Goal: Navigation & Orientation: Find specific page/section

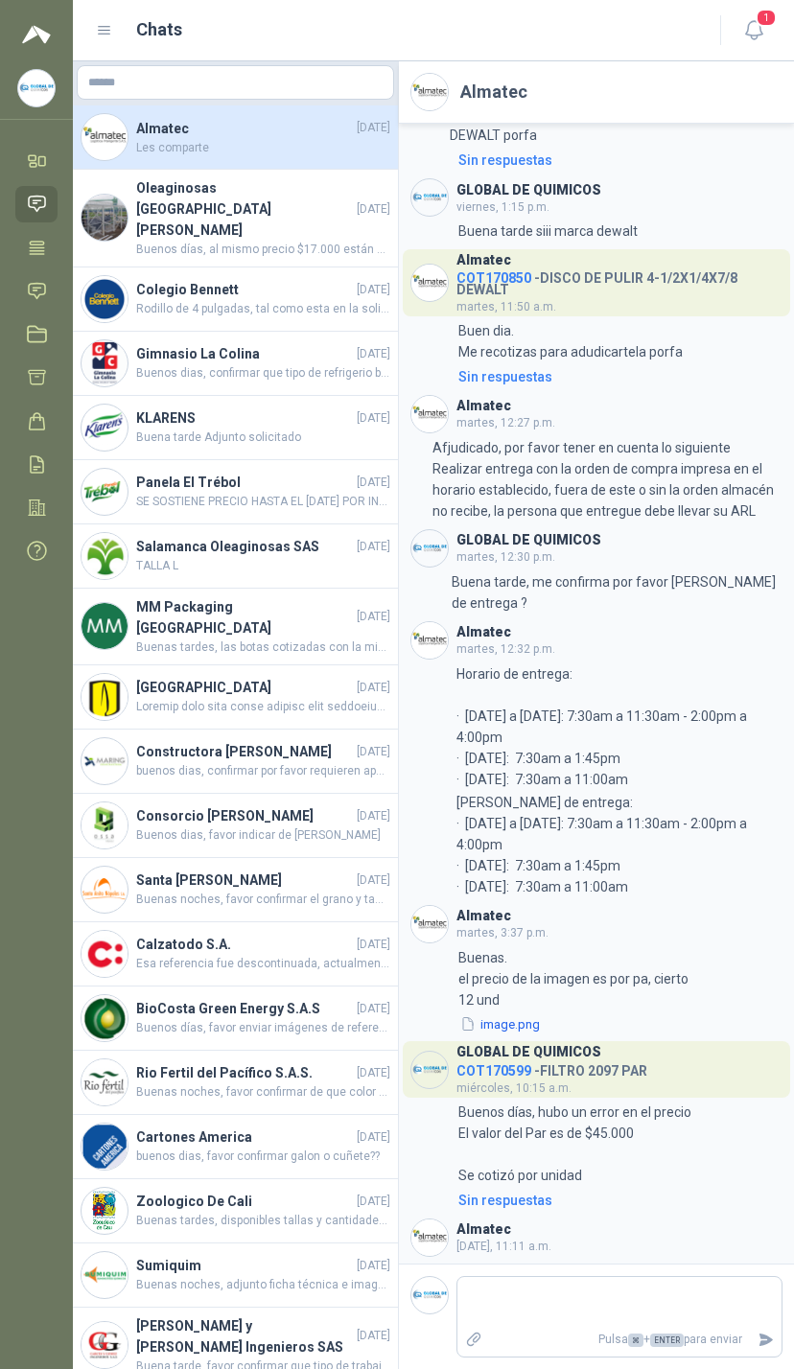
click at [26, 281] on link "Solicitudes" at bounding box center [36, 290] width 42 height 35
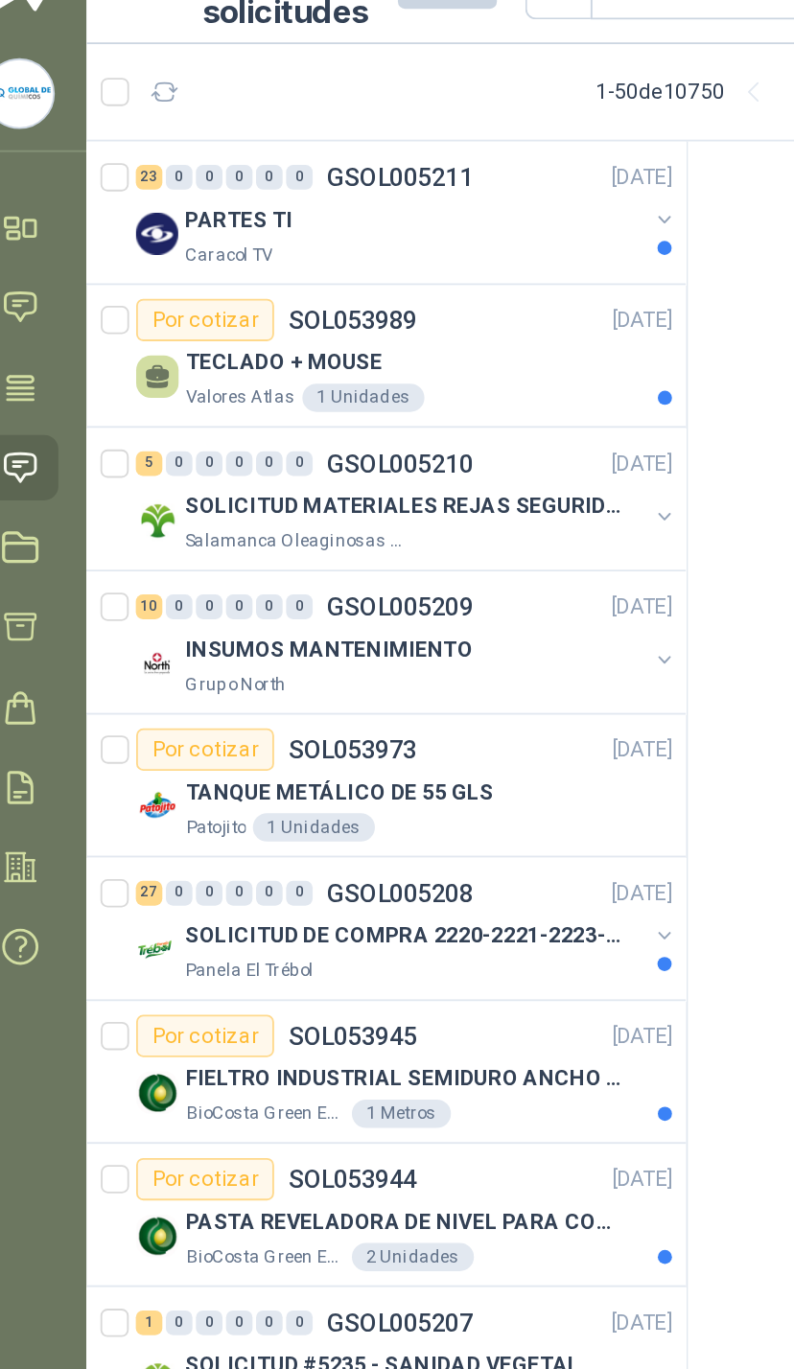
click at [379, 149] on div at bounding box center [386, 164] width 15 height 31
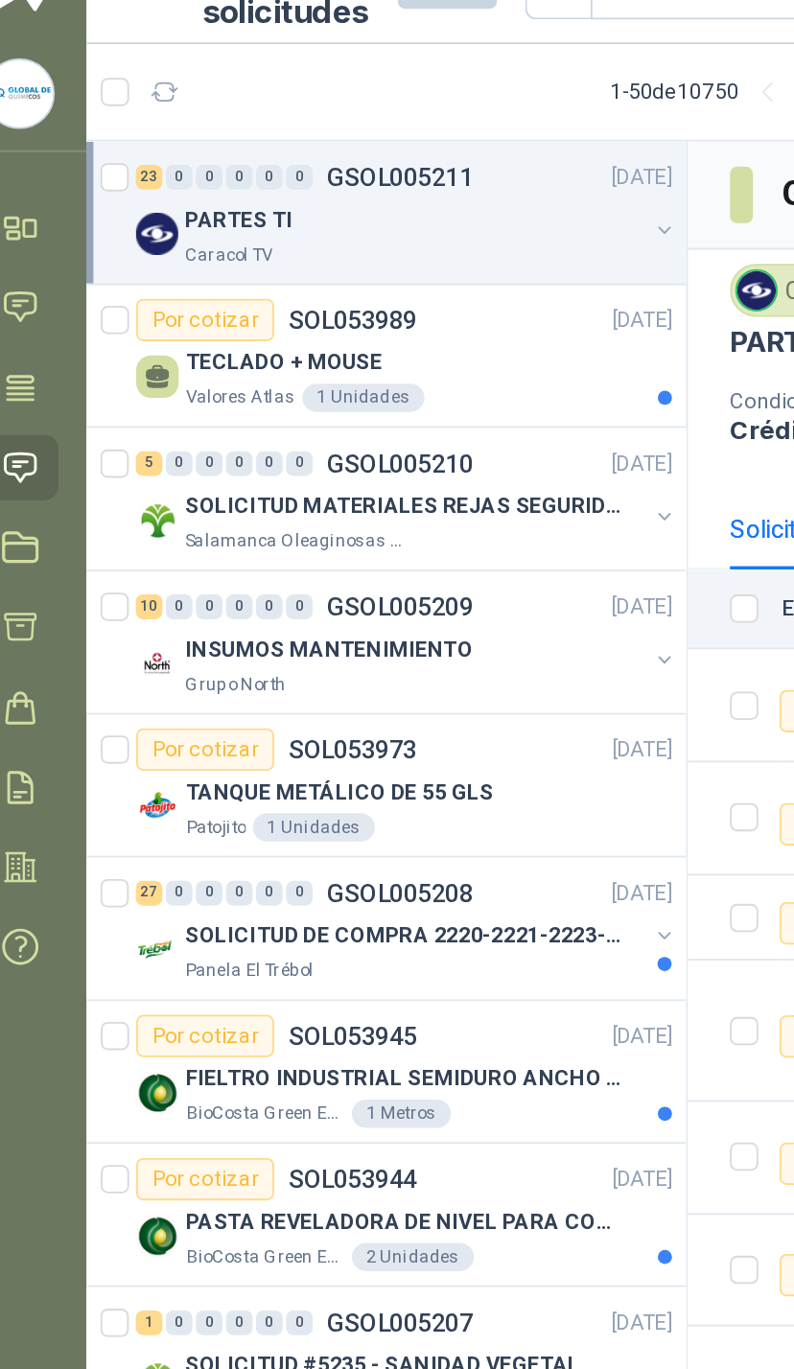
click at [379, 154] on div at bounding box center [386, 163] width 15 height 19
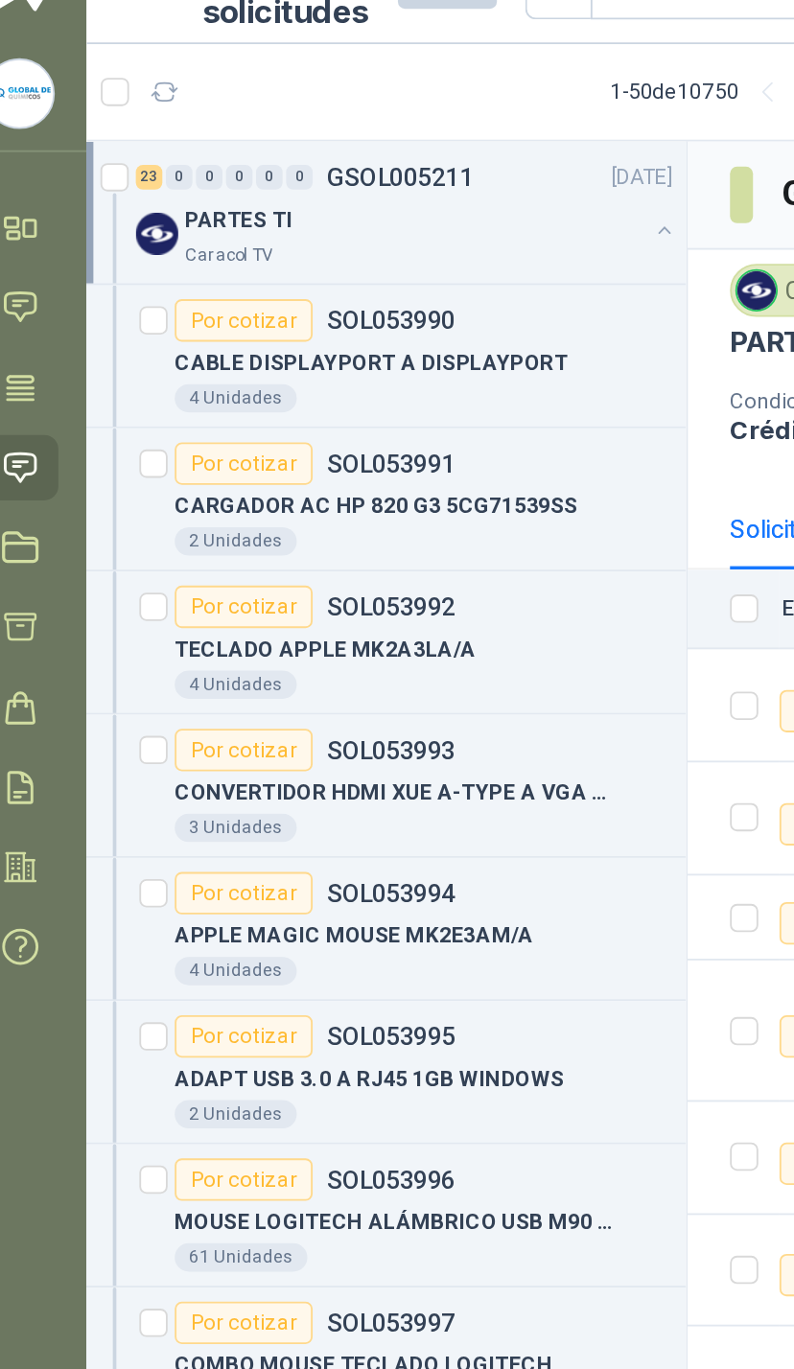
click at [379, 154] on div at bounding box center [386, 163] width 15 height 19
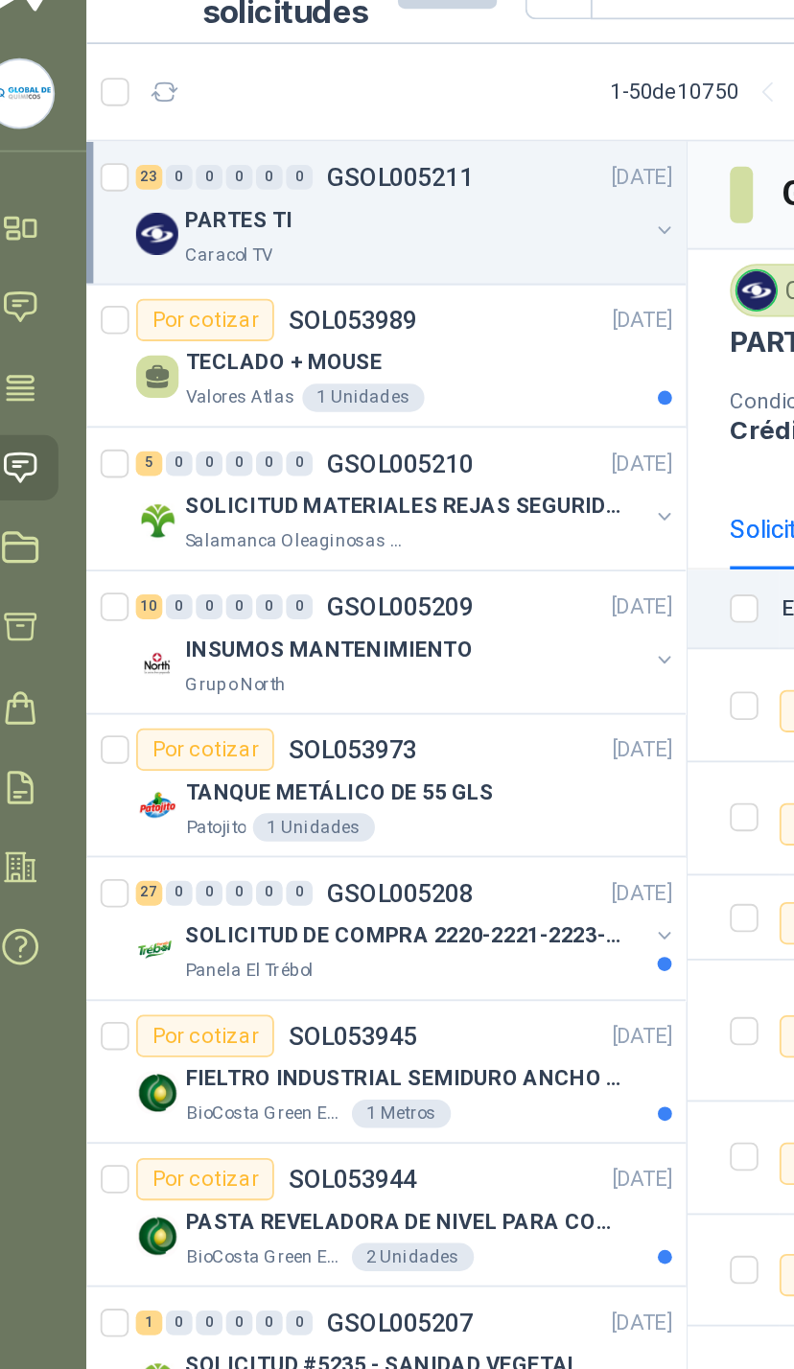
click at [379, 154] on div at bounding box center [386, 163] width 15 height 19
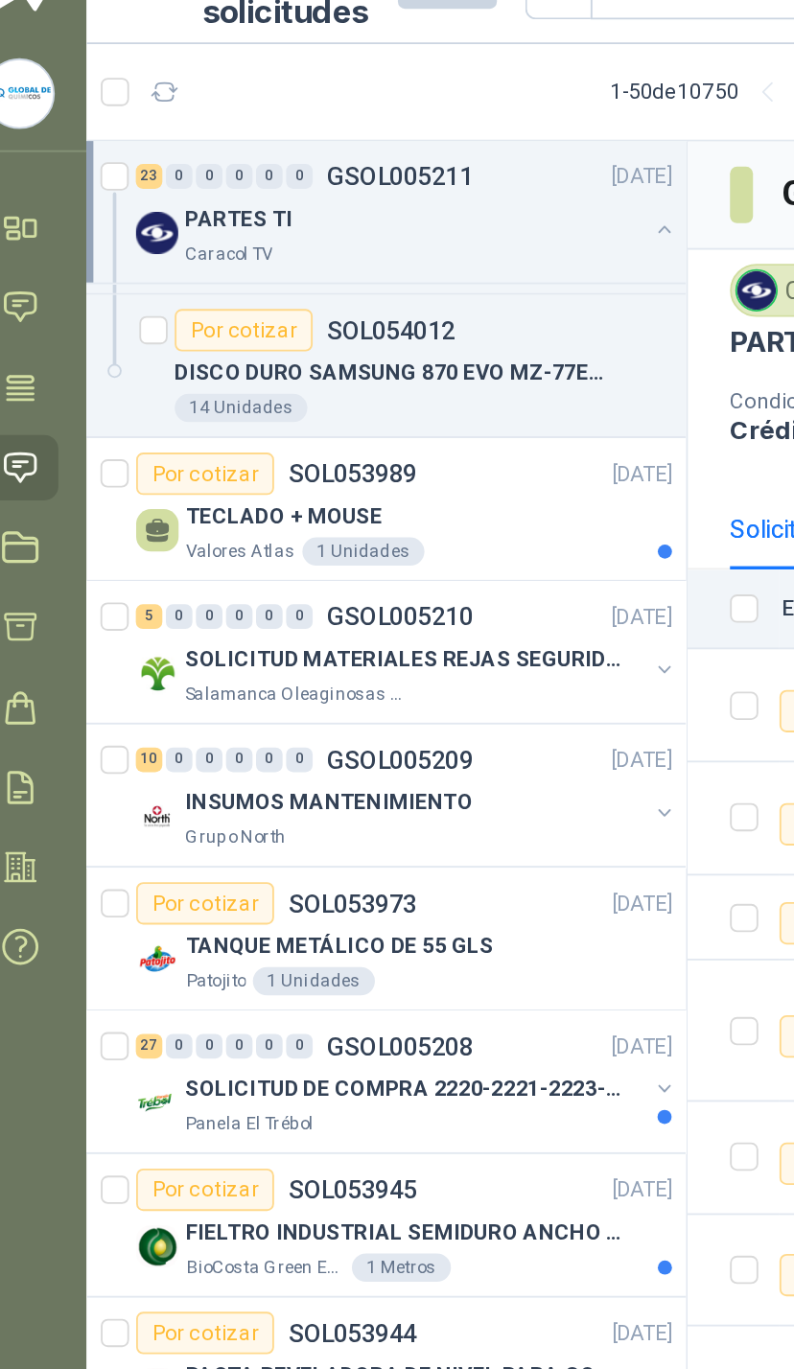
scroll to position [1708, 0]
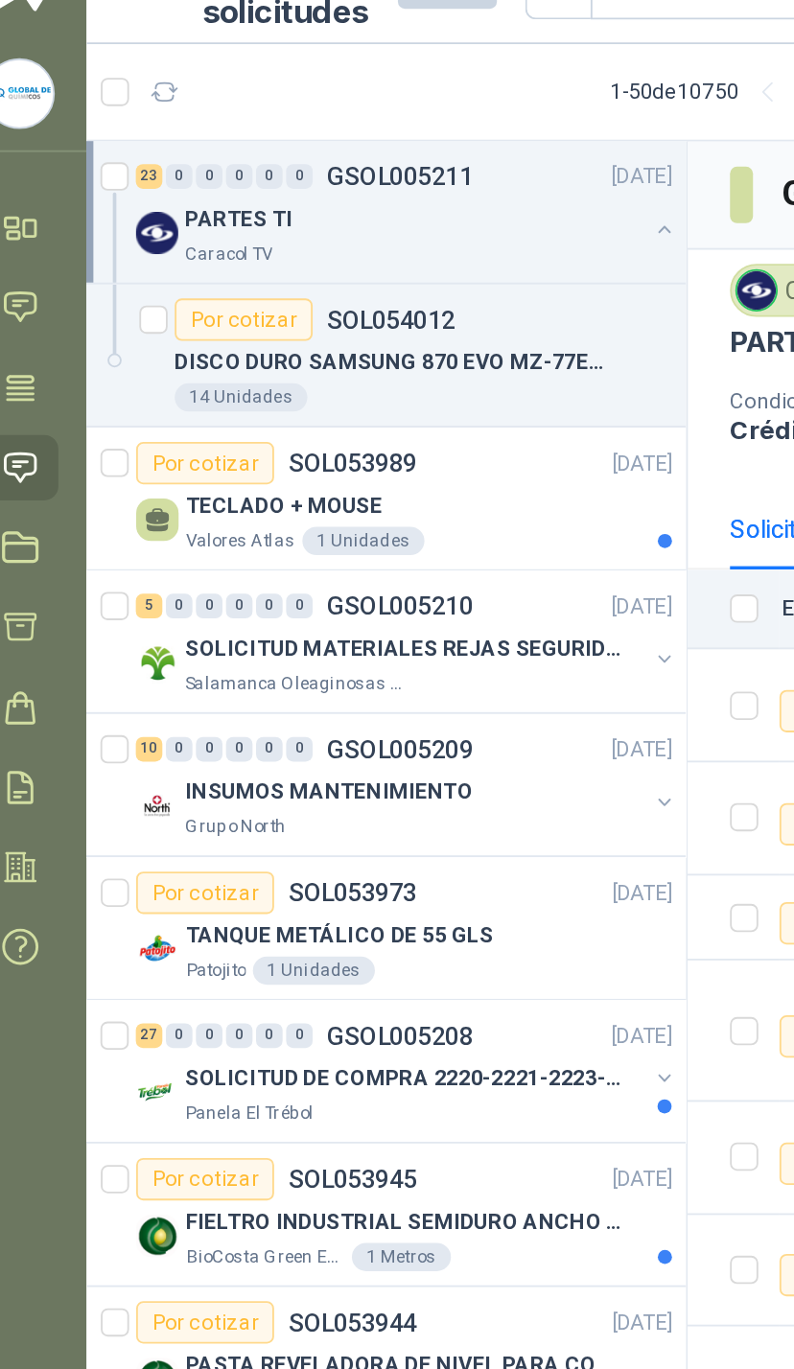
click at [354, 378] on div "SOLICITUD MATERIALES REJAS SEGURIDAD - OFICINA Salamanca Oleaginosas SAS" at bounding box center [247, 397] width 294 height 38
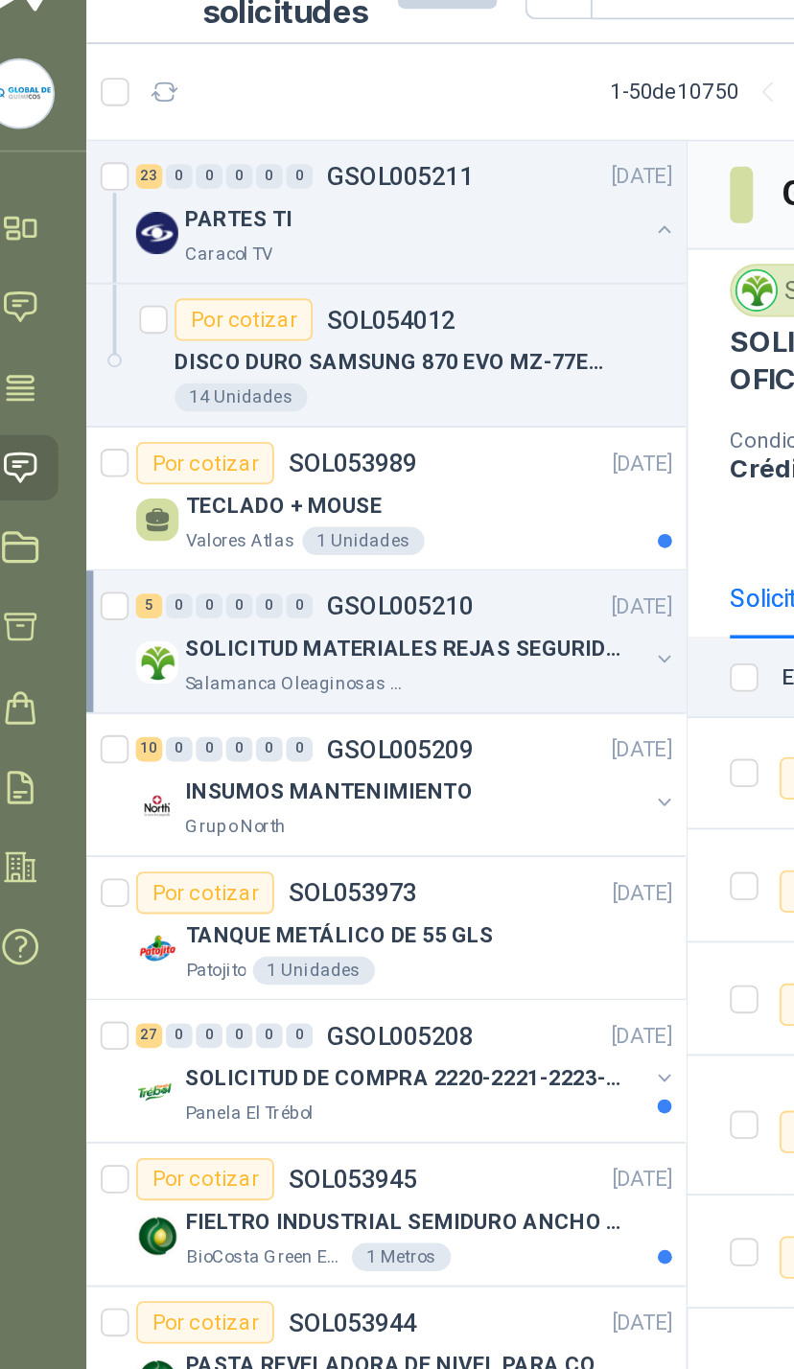
click at [379, 387] on div at bounding box center [386, 396] width 15 height 19
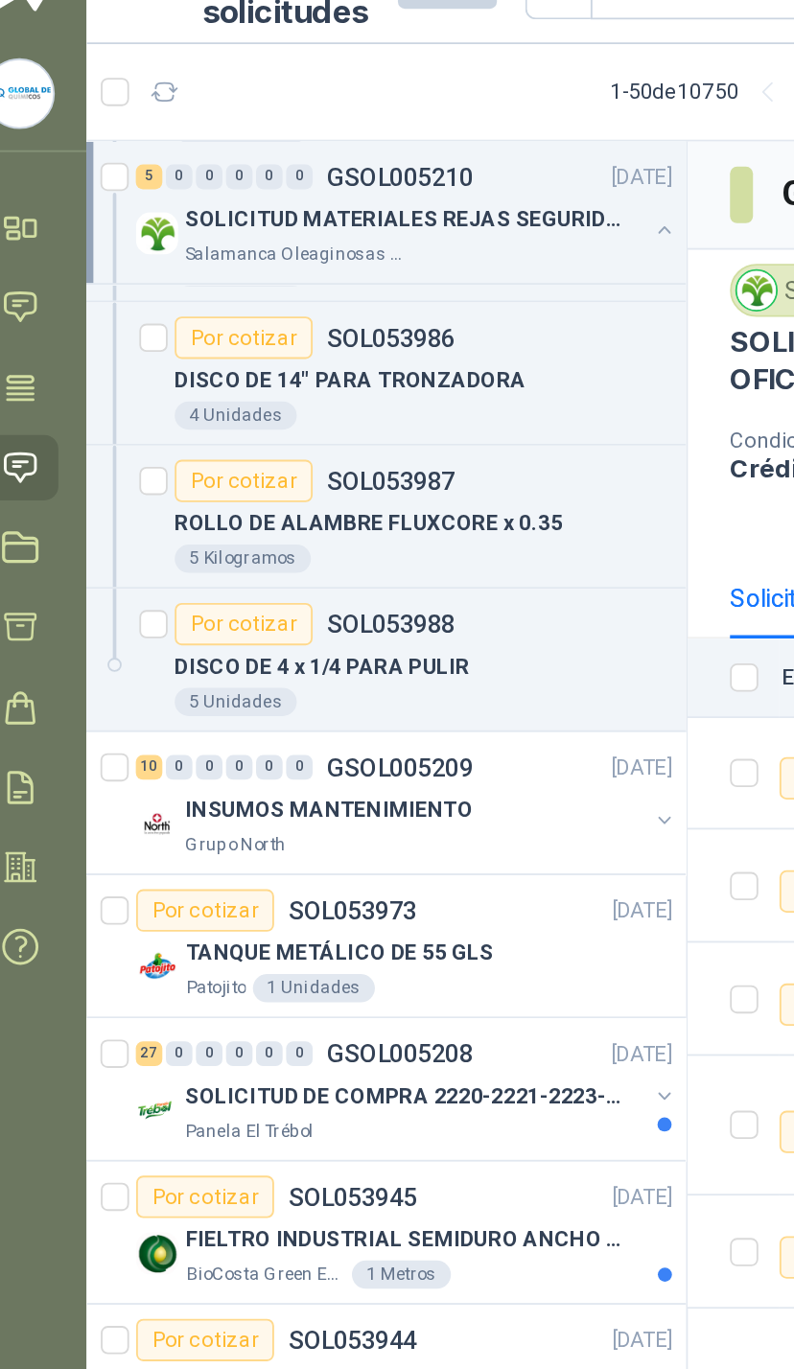
scroll to position [2088, 0]
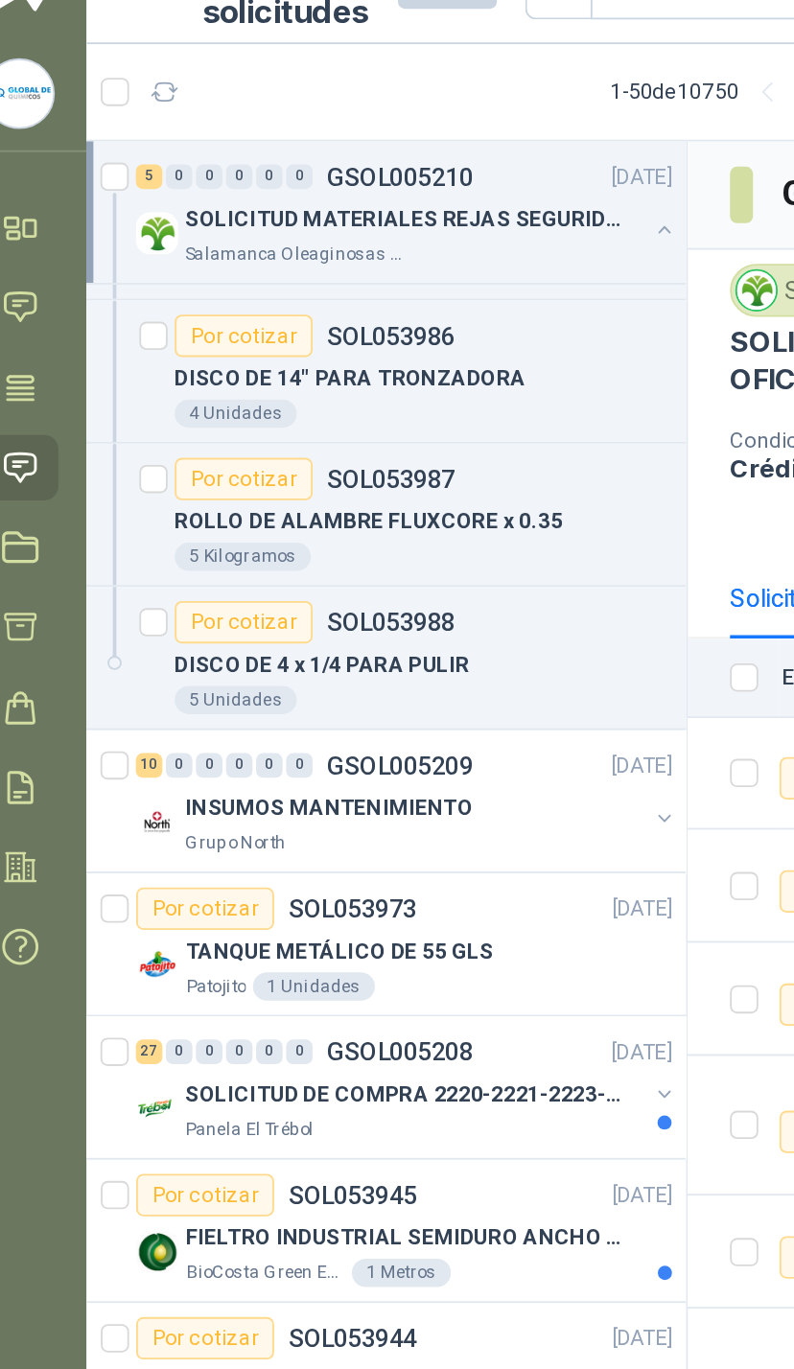
click at [380, 474] on icon "button" at bounding box center [386, 480] width 13 height 13
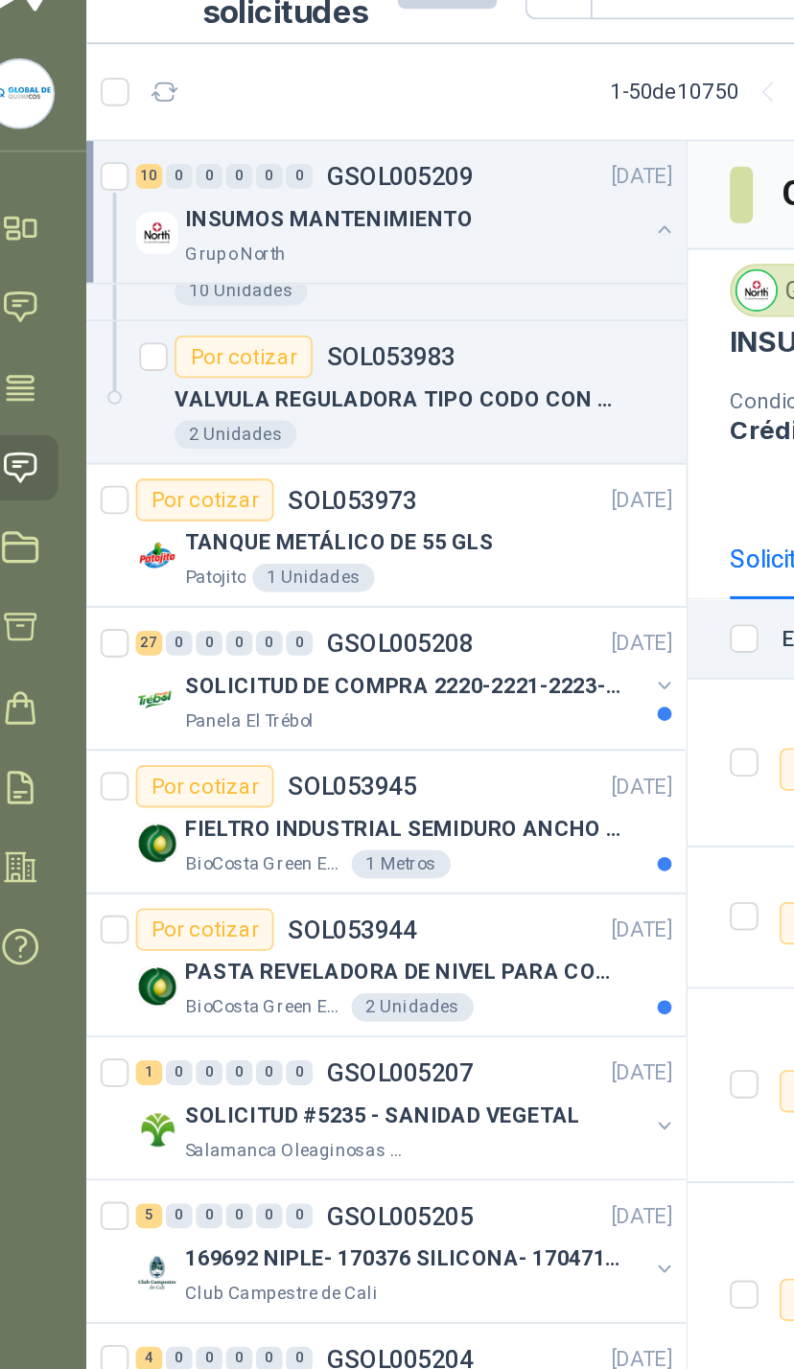
scroll to position [3133, 0]
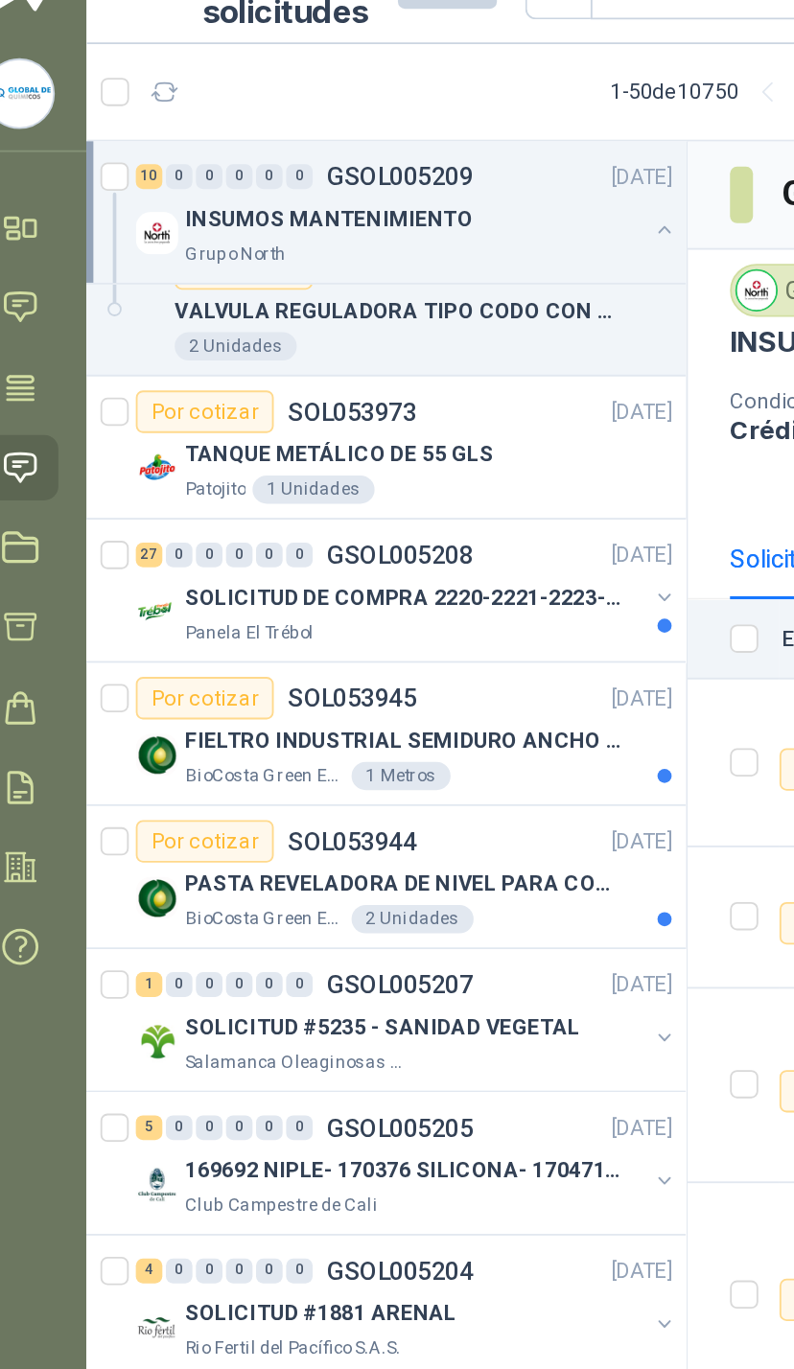
click at [382, 373] on div at bounding box center [386, 377] width 8 height 8
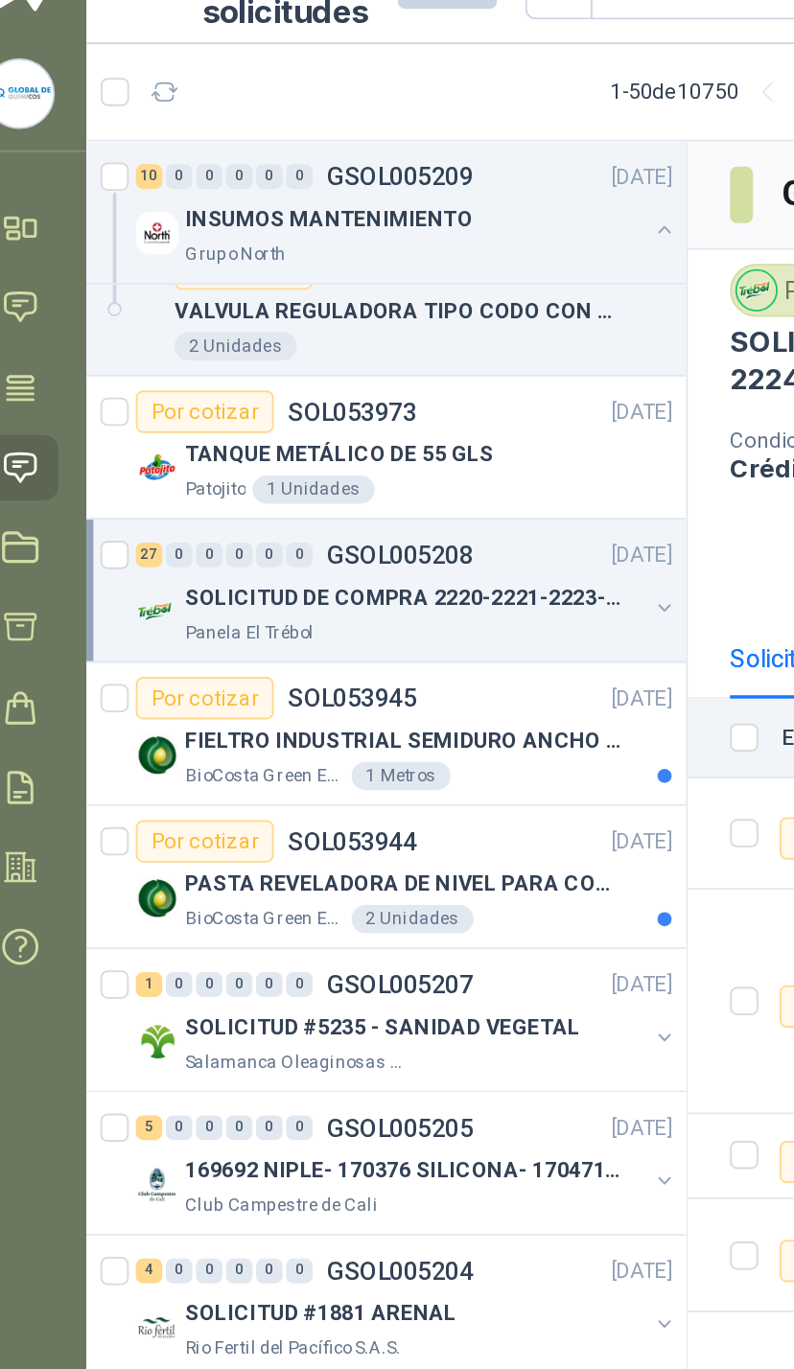
click at [351, 350] on div "SOLICITUD DE COMPRA 2220-2221-2223-2224 Panela El Trébol" at bounding box center [247, 369] width 294 height 38
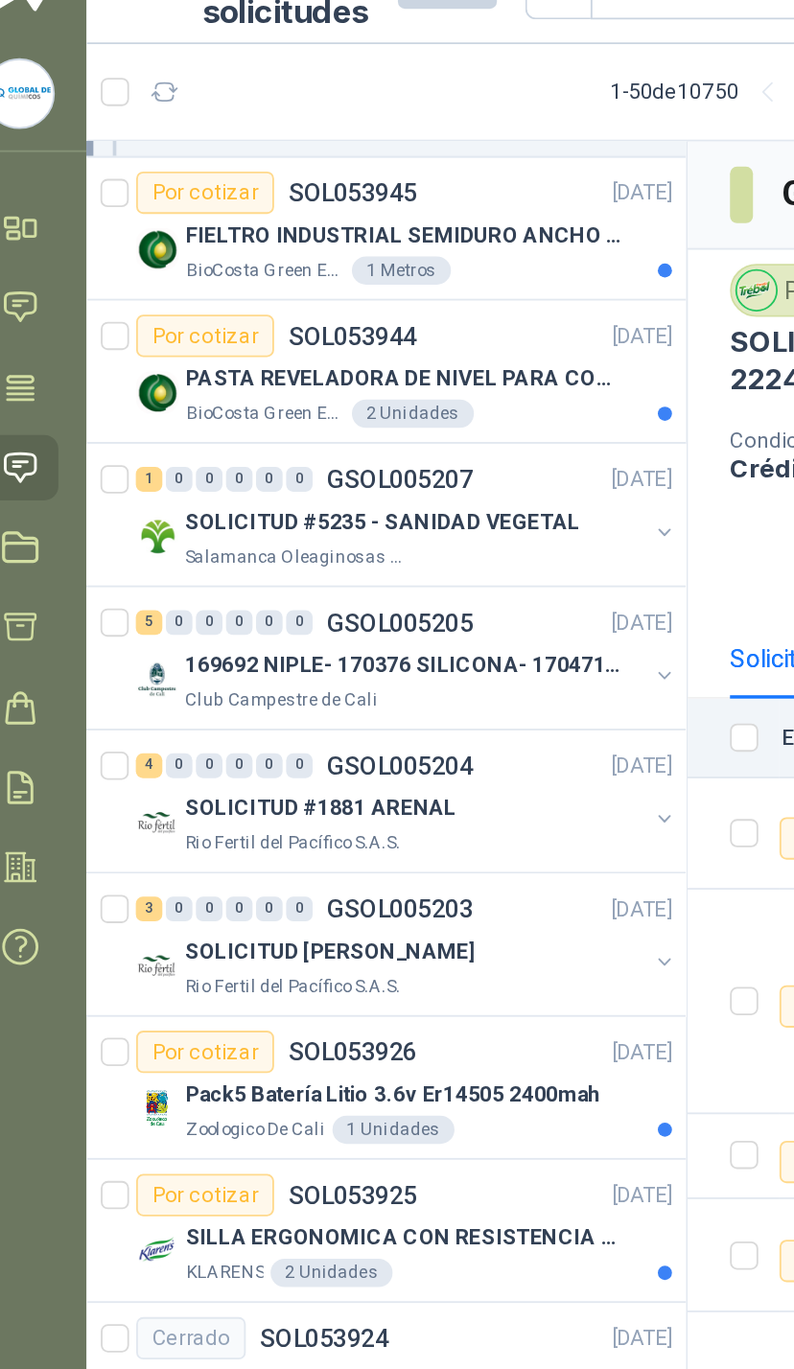
scroll to position [5504, 0]
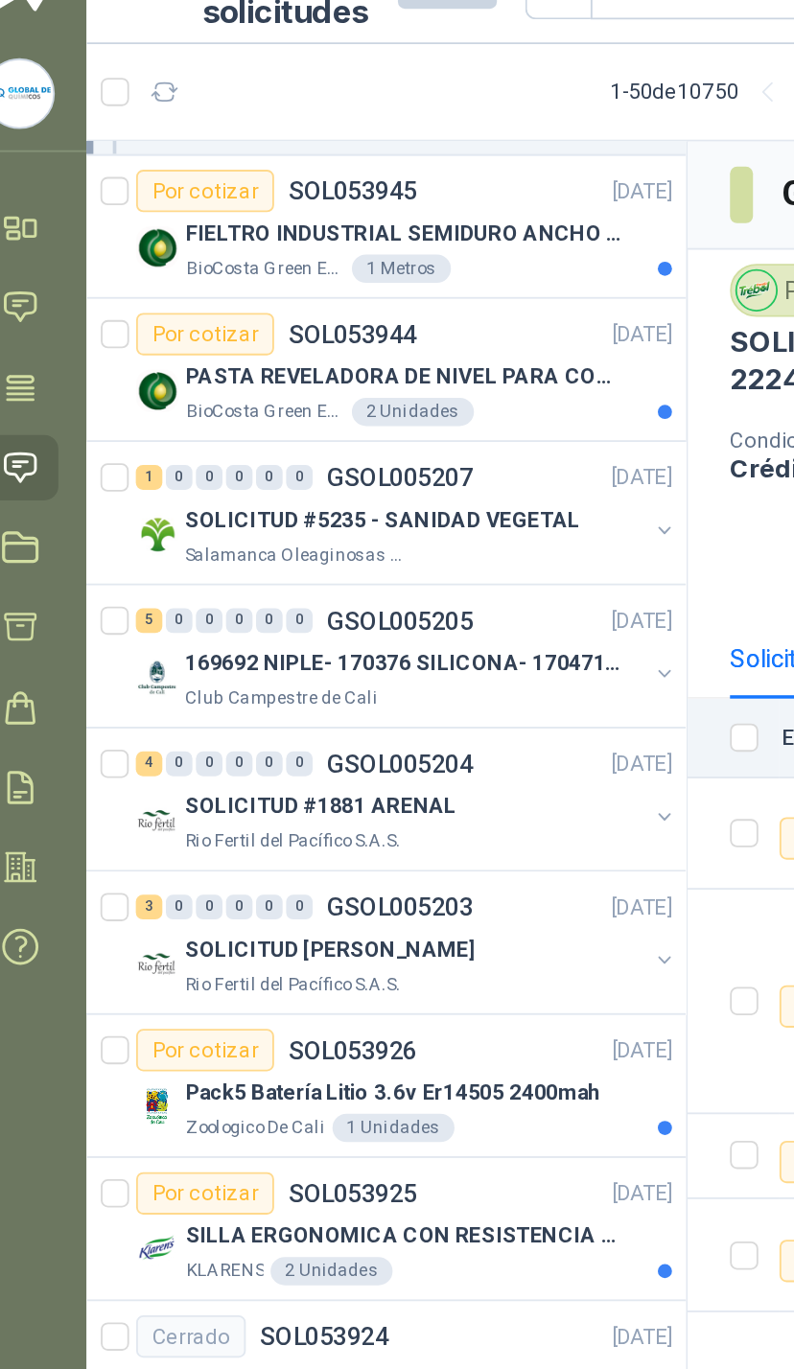
click at [379, 395] on div at bounding box center [386, 404] width 15 height 19
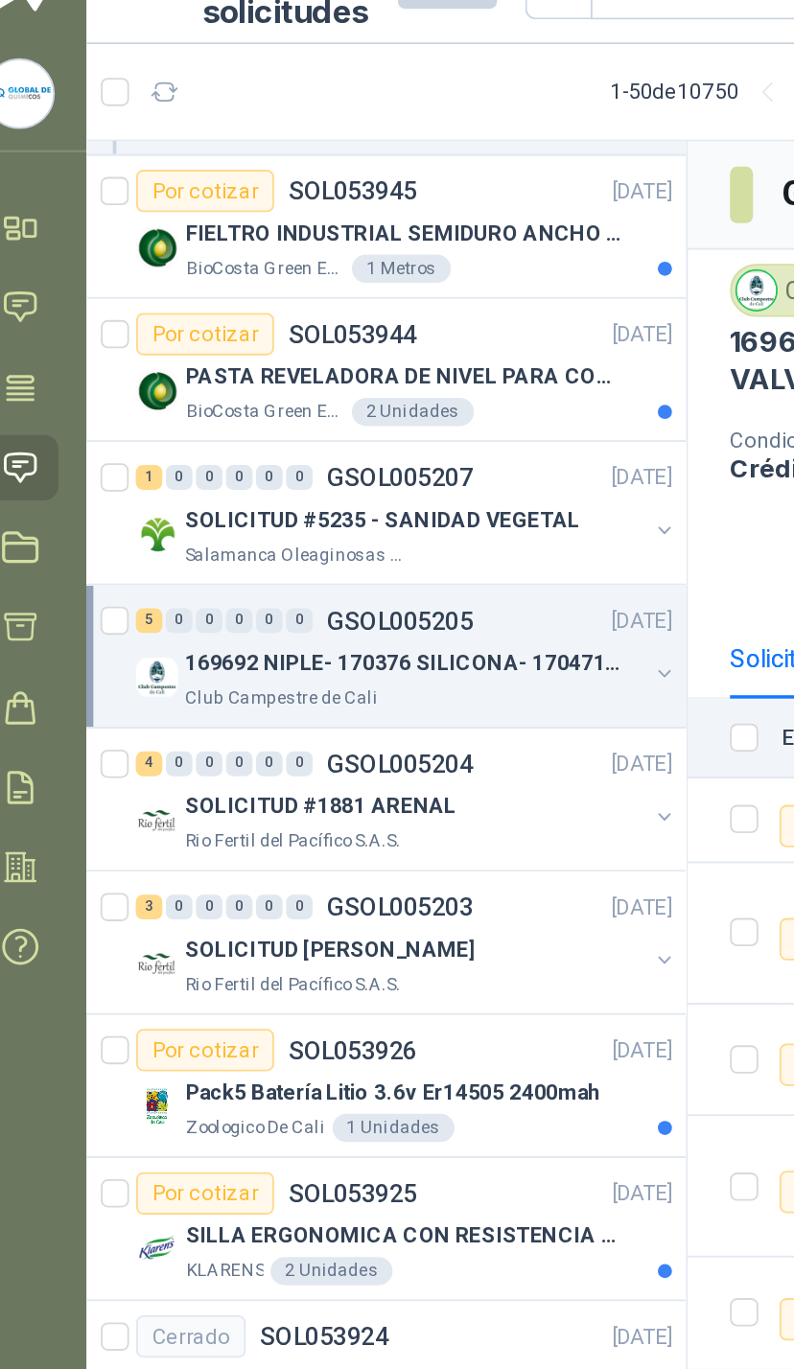
click at [353, 385] on div "169692 NIPLE- 170376 SILICONA- 170471 VALVULA REG Club Campestre de Cali" at bounding box center [247, 404] width 294 height 38
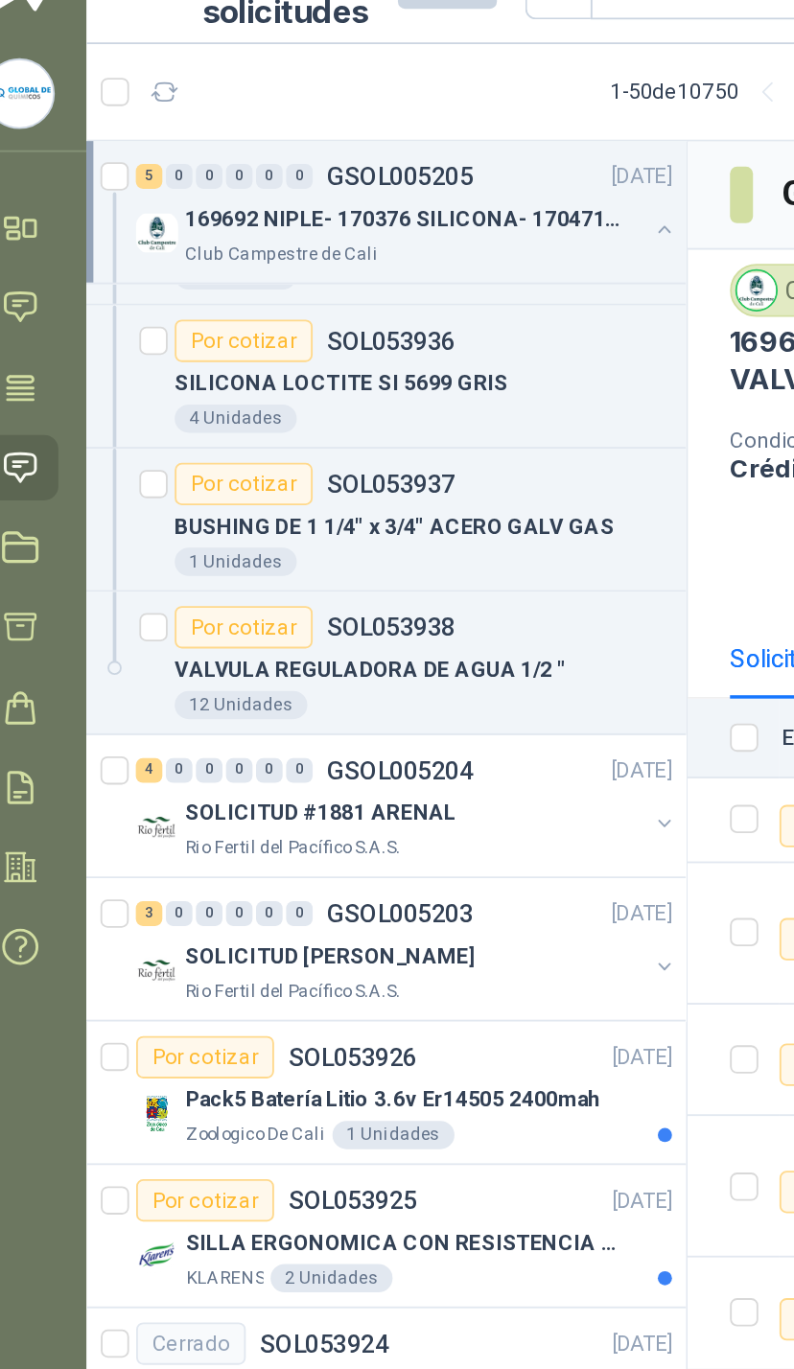
scroll to position [5893, 0]
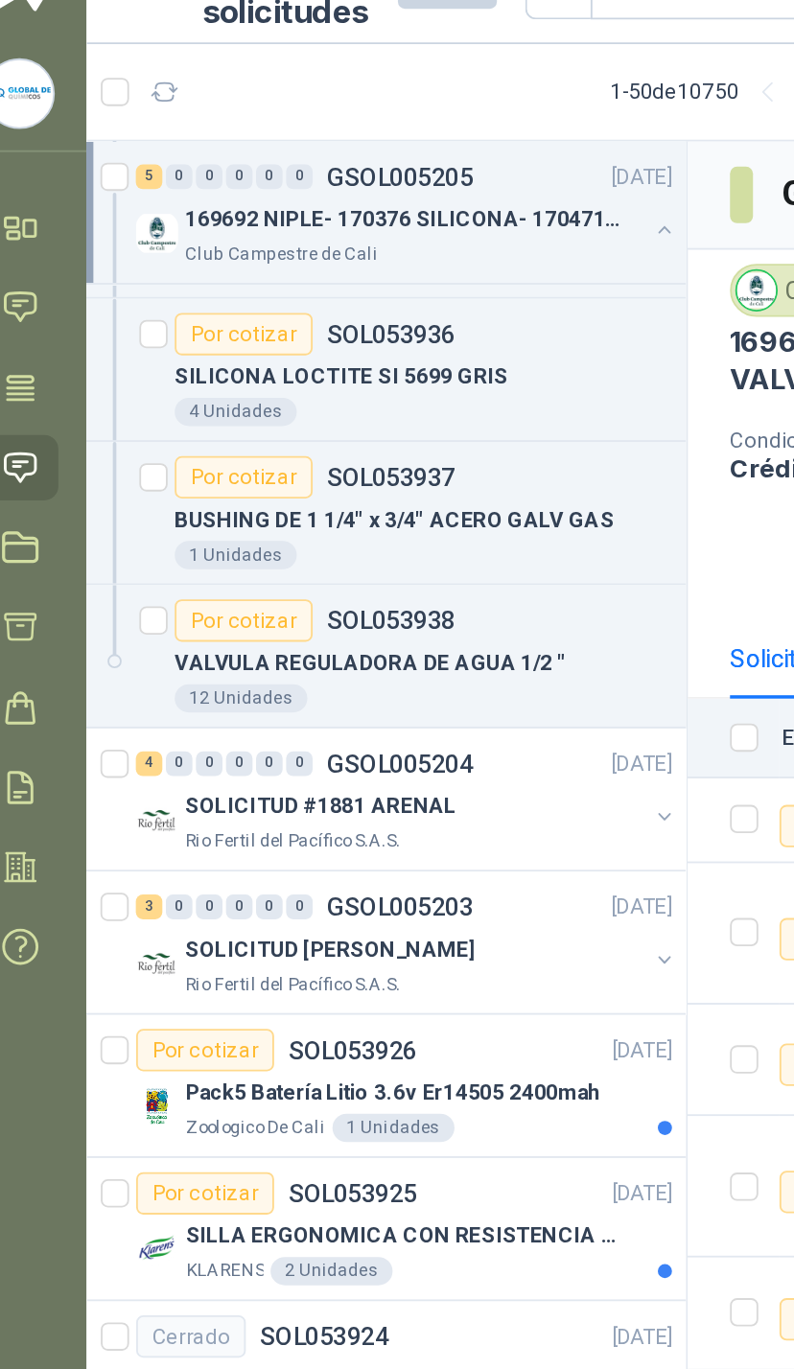
click at [379, 473] on div at bounding box center [386, 482] width 15 height 19
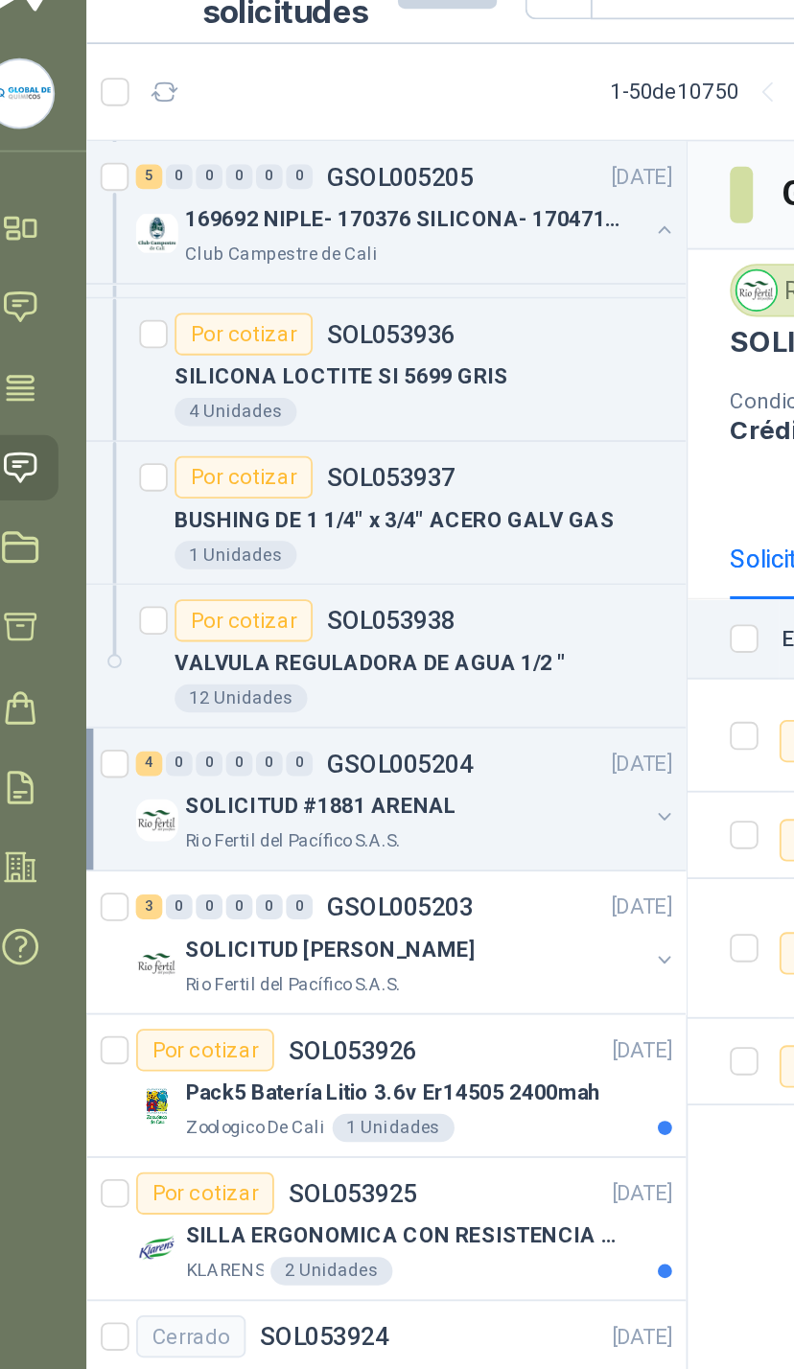
click at [352, 463] on div "SOLICITUD #1881 ARENAL Rio Fertil [PERSON_NAME] S.A.S." at bounding box center [247, 482] width 294 height 38
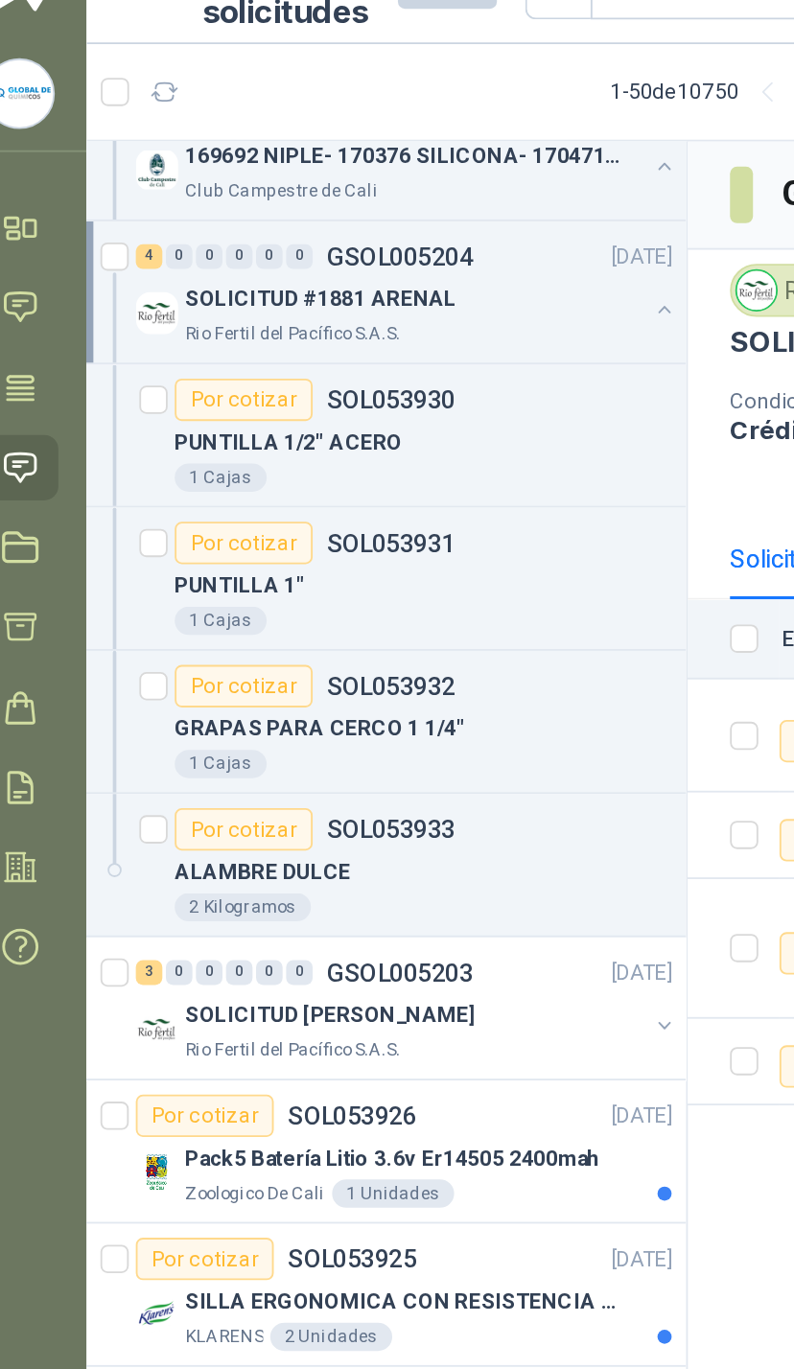
scroll to position [6207, 0]
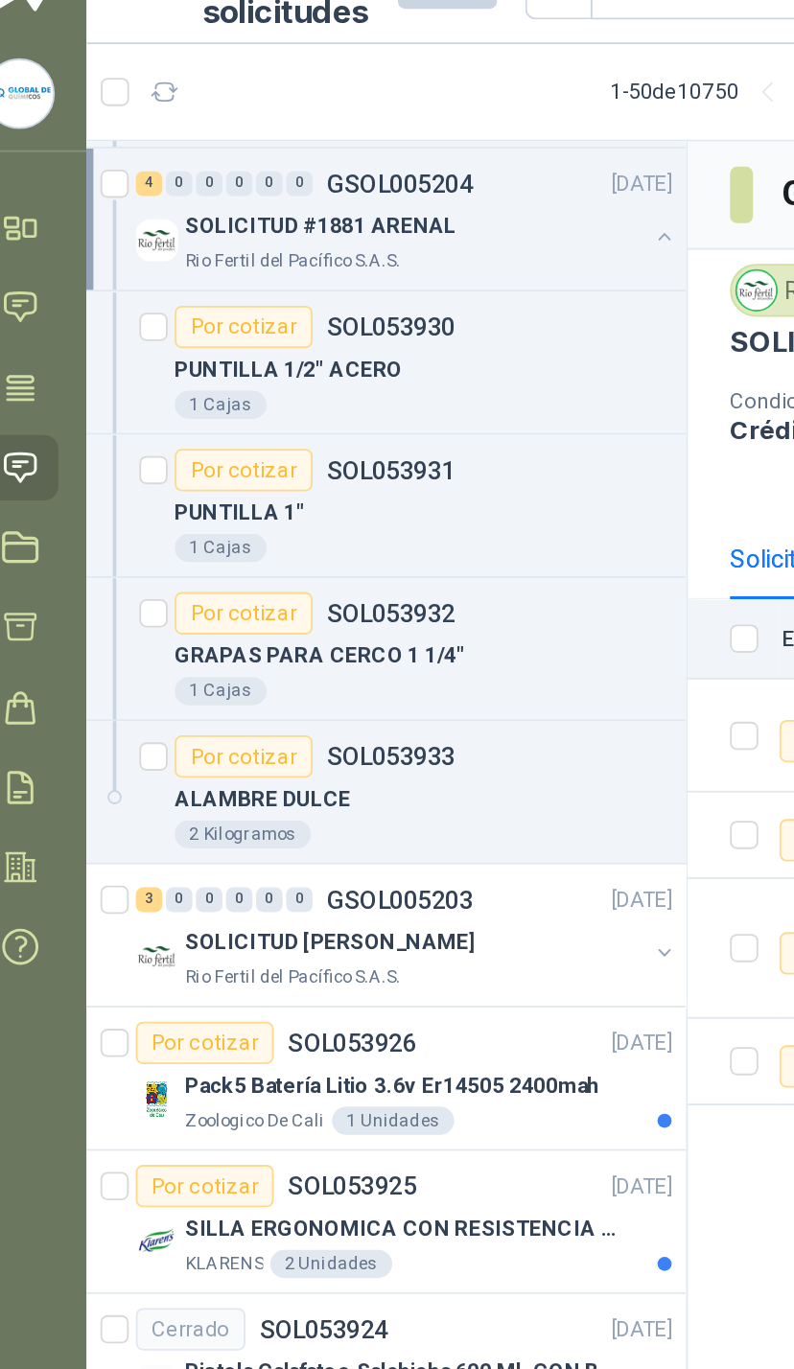
click at [379, 546] on button "button" at bounding box center [386, 553] width 15 height 15
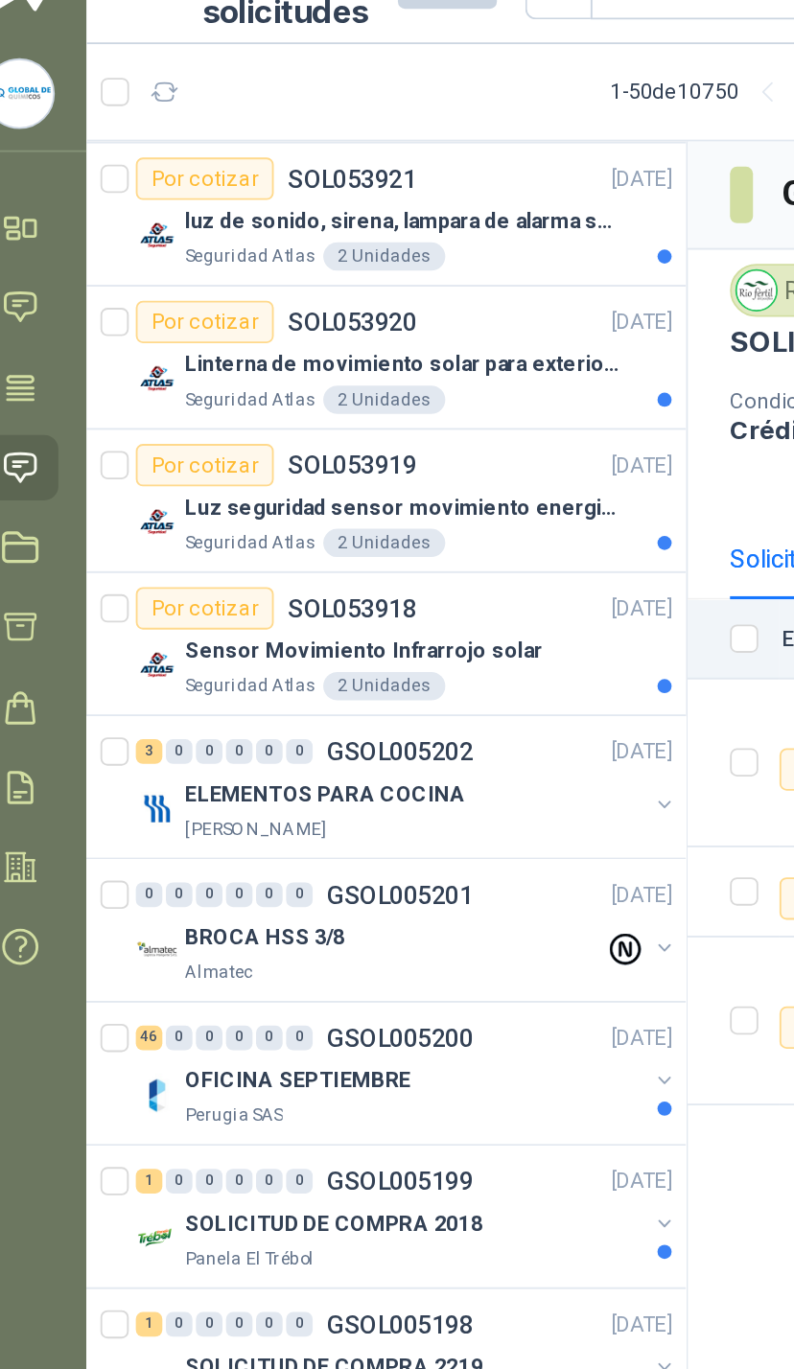
scroll to position [7234, 0]
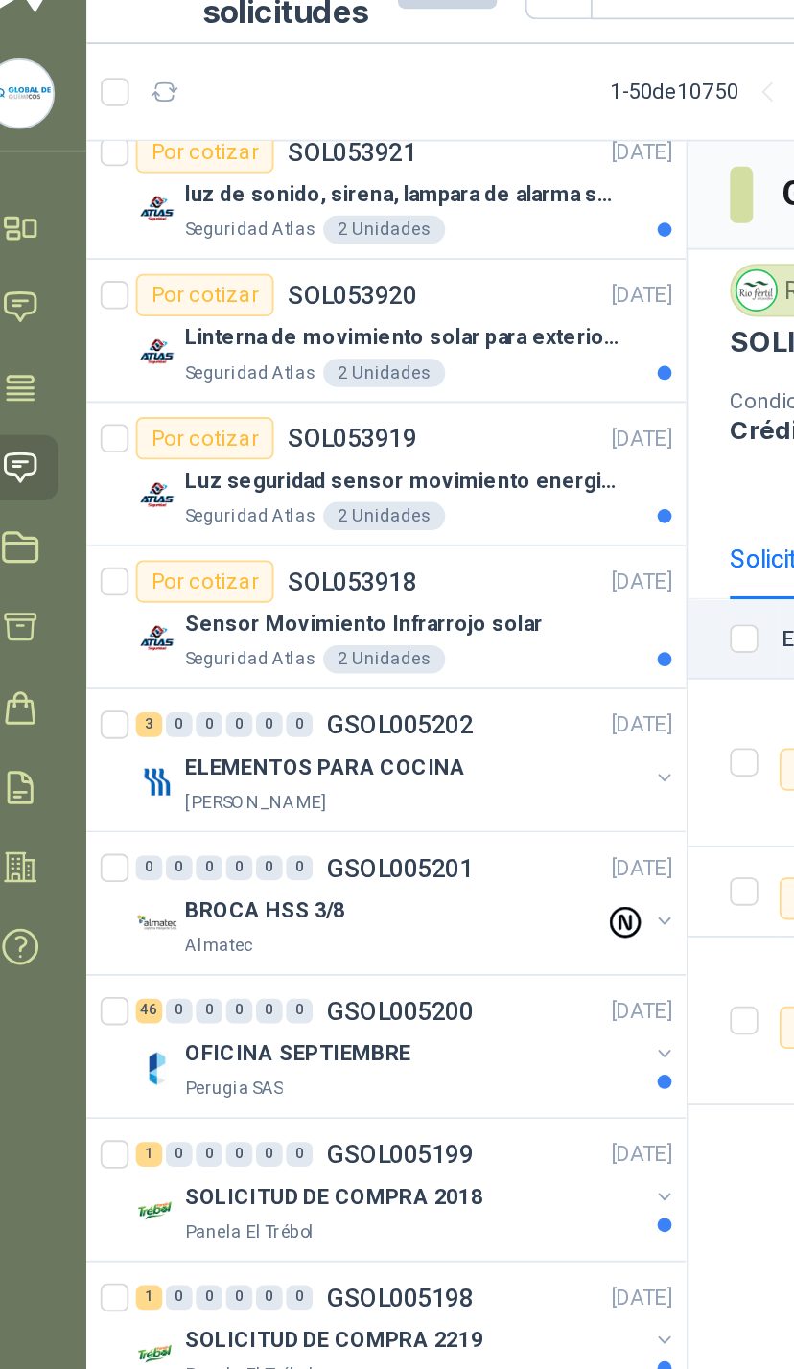
click at [379, 451] on button "button" at bounding box center [386, 458] width 15 height 15
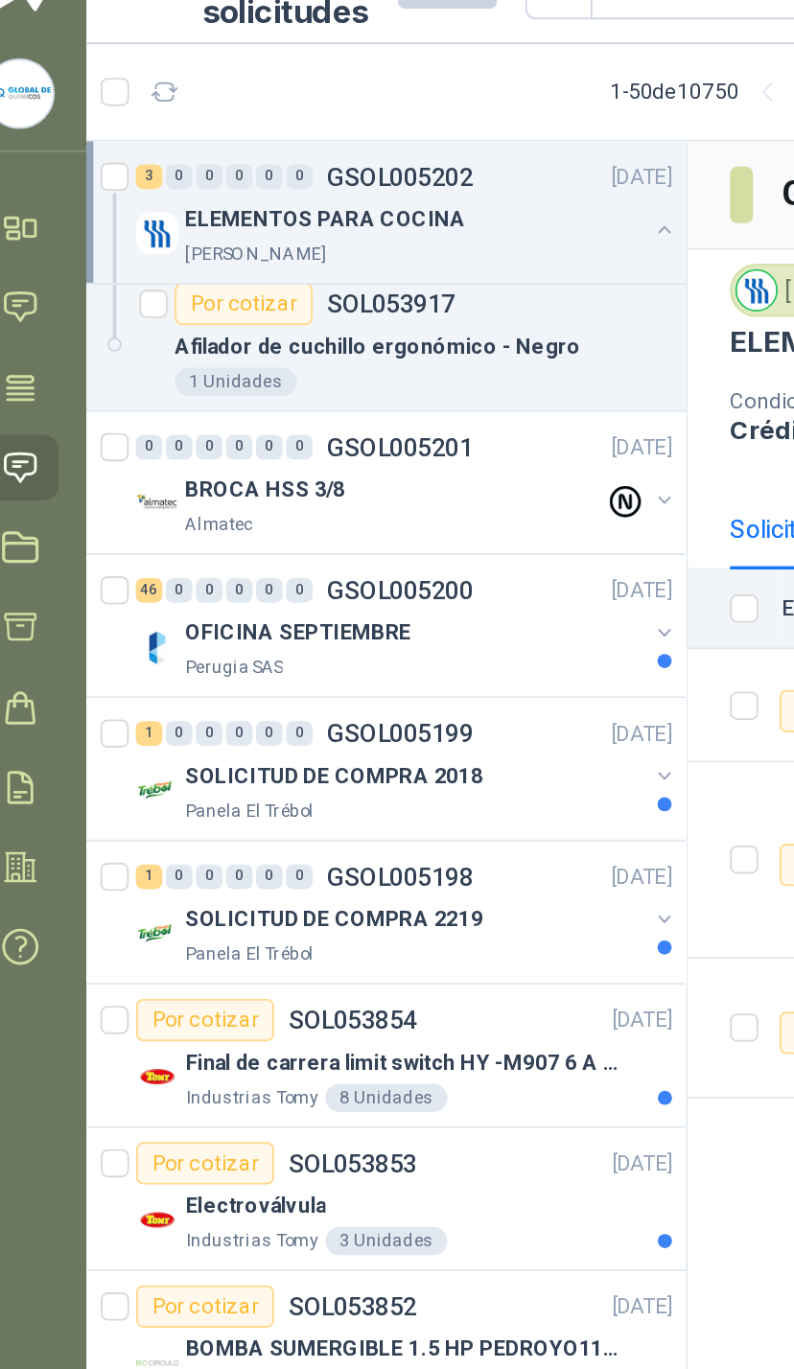
scroll to position [7696, 0]
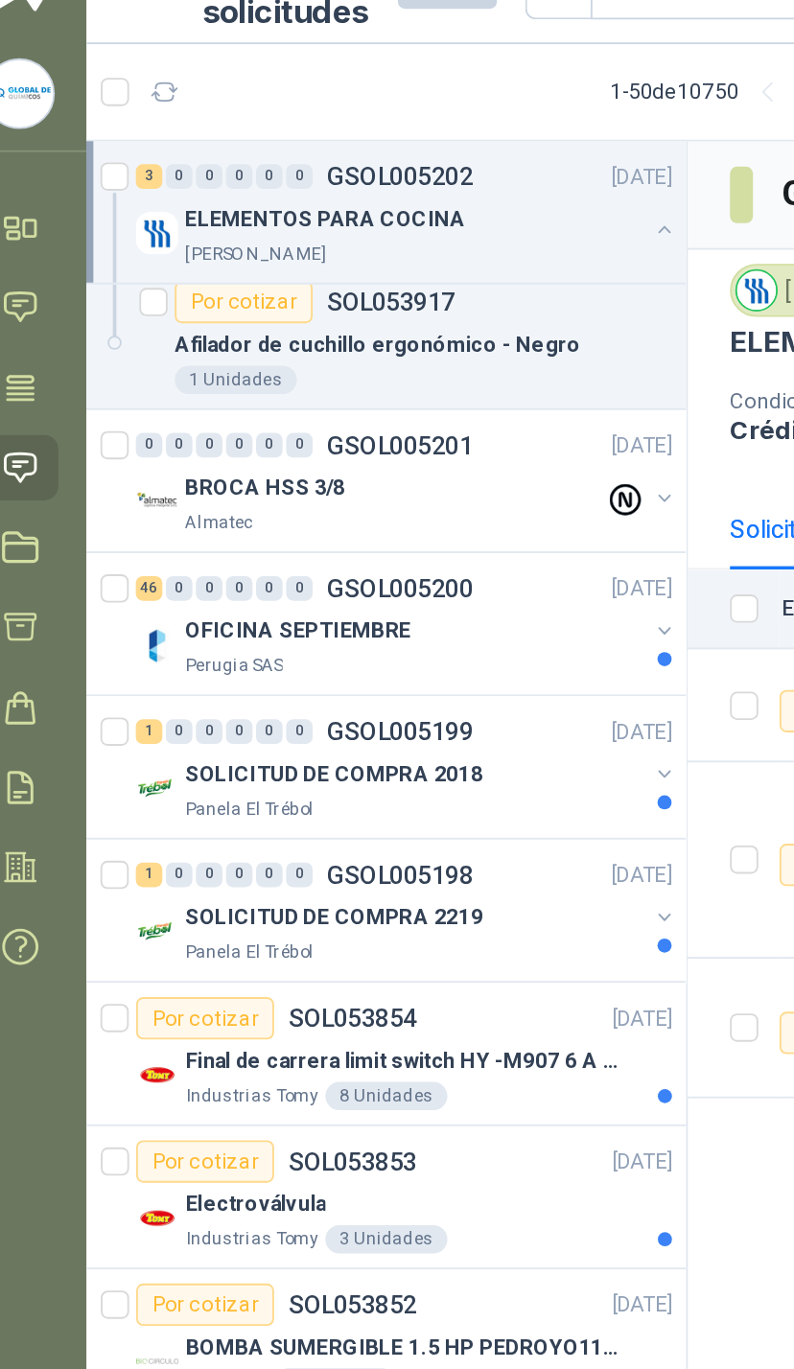
click at [379, 372] on div at bounding box center [386, 387] width 15 height 31
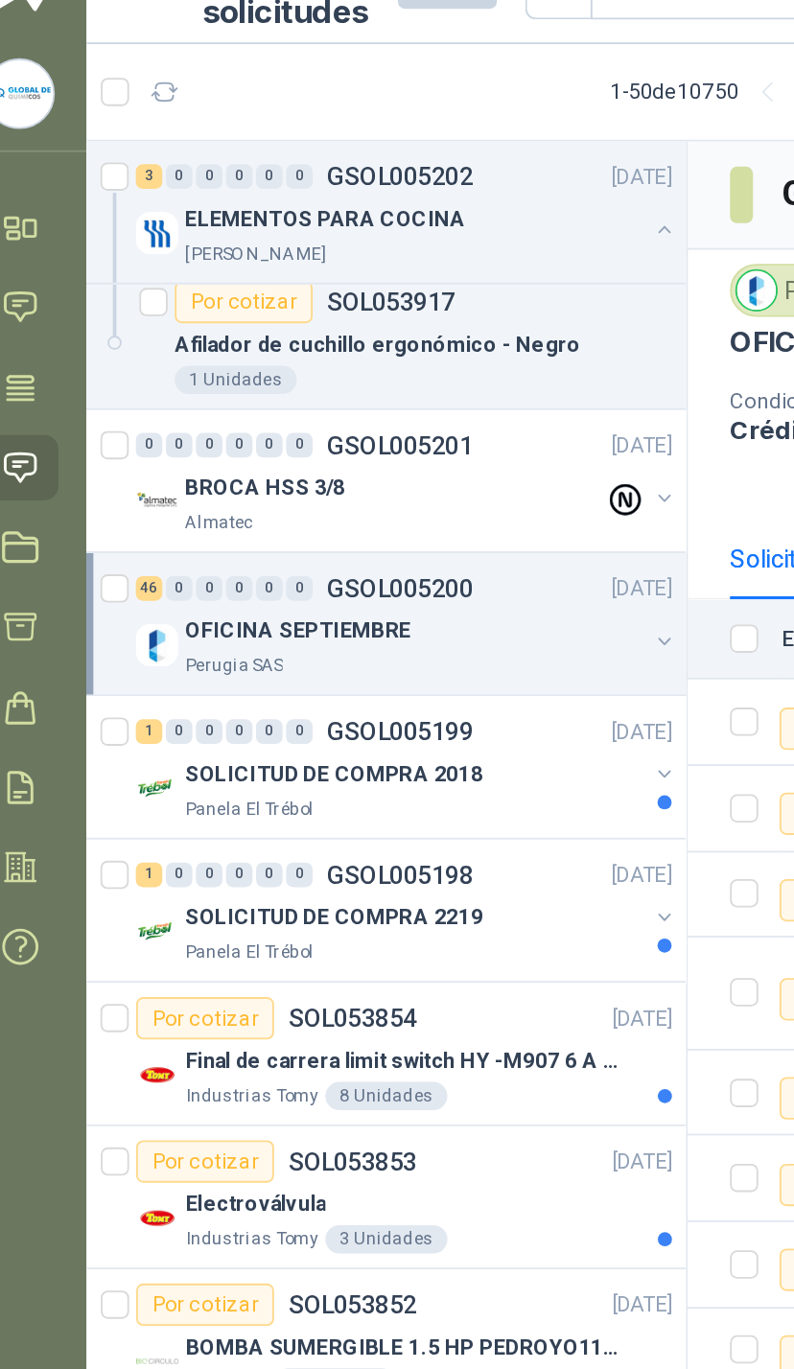
click at [341, 391] on div "Perugia SAS" at bounding box center [251, 398] width 248 height 15
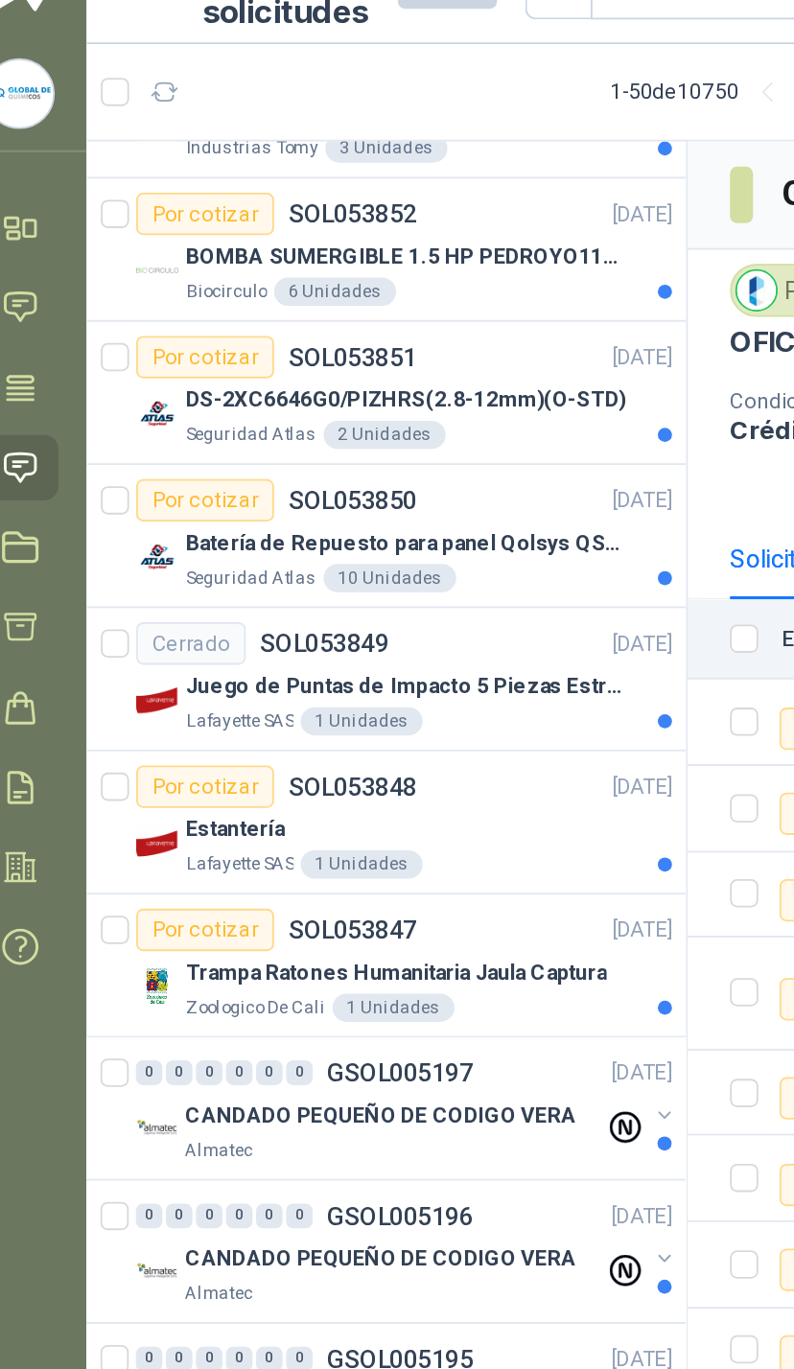
scroll to position [11946, 0]
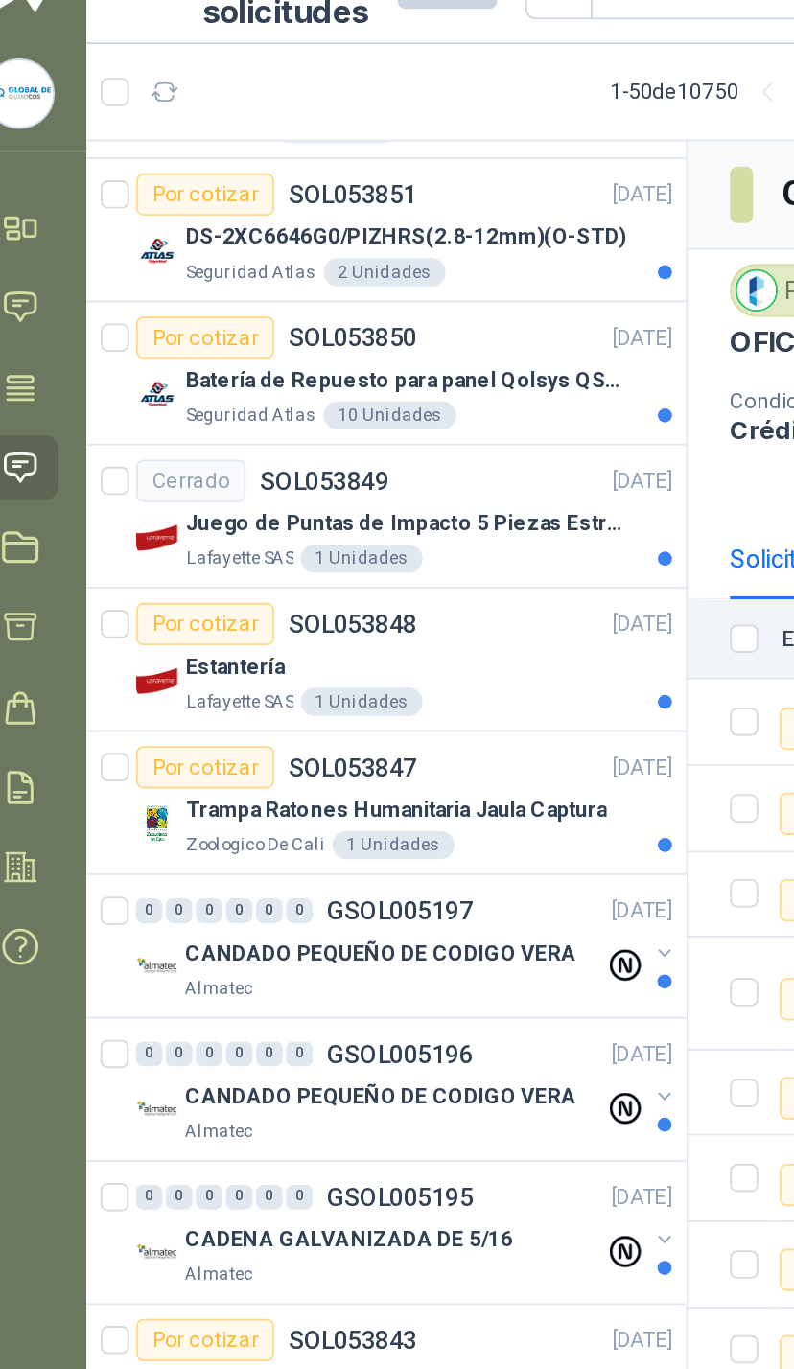
click at [379, 546] on button "button" at bounding box center [386, 553] width 15 height 15
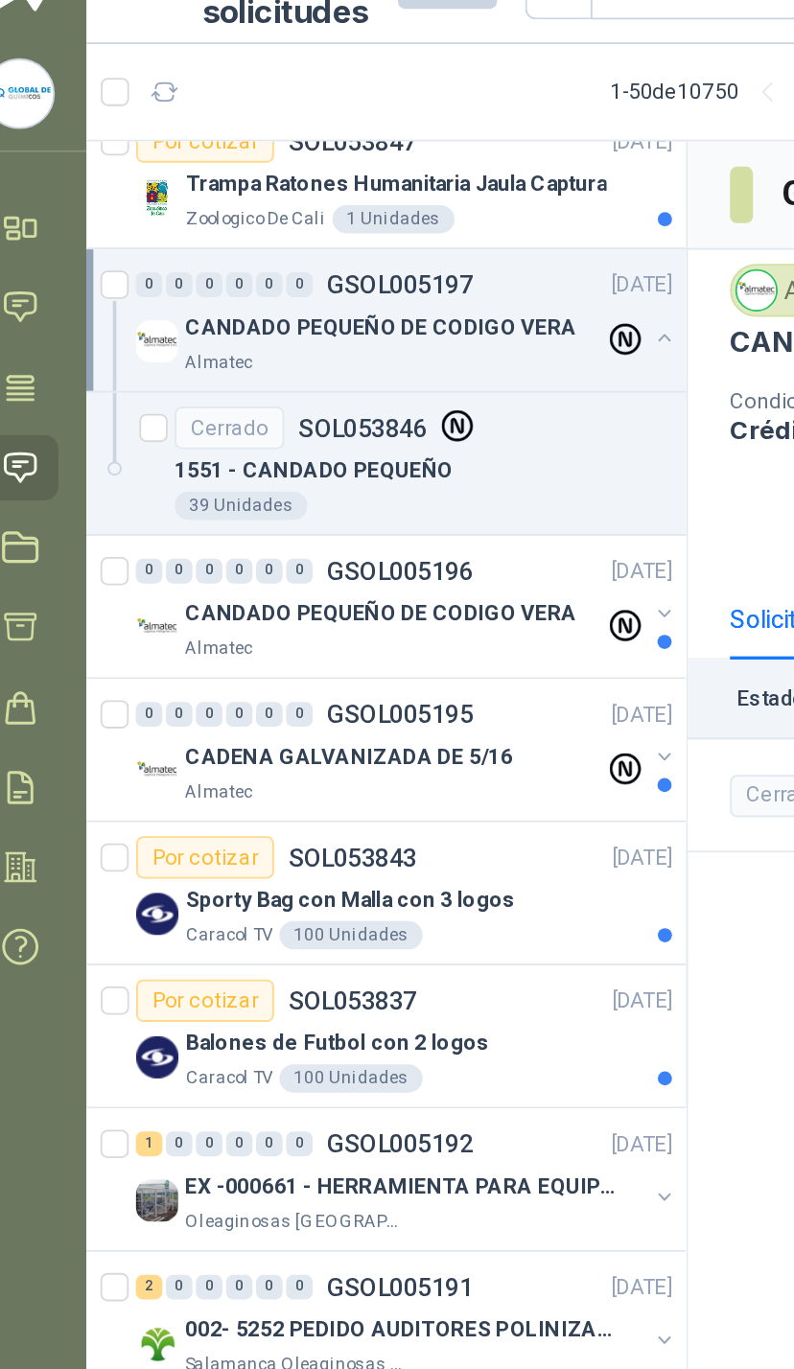
scroll to position [12284, 0]
